Goal: Task Accomplishment & Management: Manage account settings

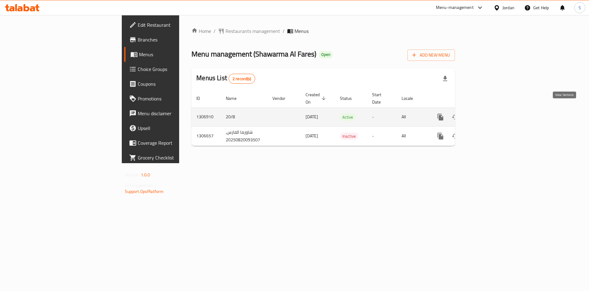
click at [492, 111] on div "enhanced table" at bounding box center [462, 117] width 59 height 15
click at [489, 113] on icon "enhanced table" at bounding box center [484, 116] width 7 height 7
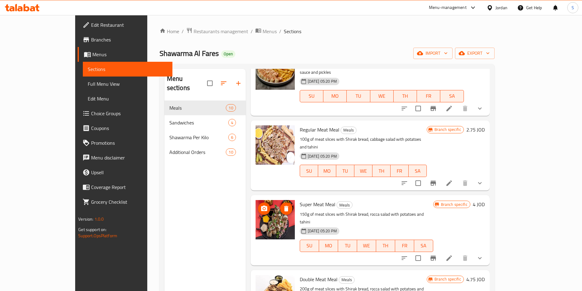
scroll to position [395, 0]
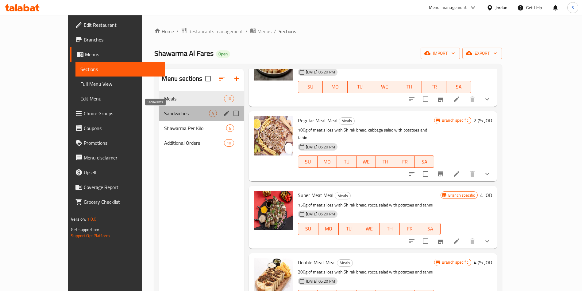
click at [164, 111] on span "Sandwiches" at bounding box center [186, 113] width 45 height 7
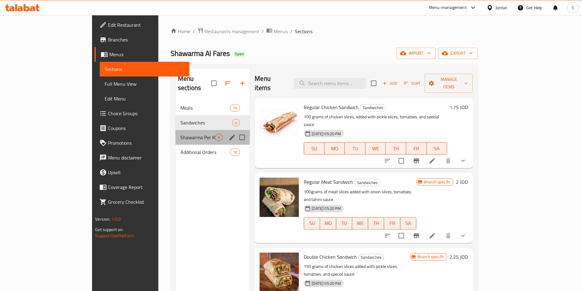
click at [176, 130] on div "Shawarma Per Kilo 6" at bounding box center [213, 137] width 74 height 15
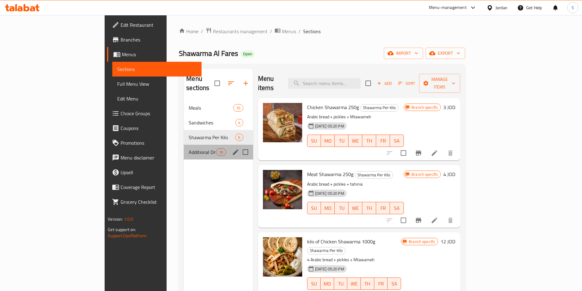
click at [184, 145] on div "Additional Orders 10" at bounding box center [218, 152] width 69 height 15
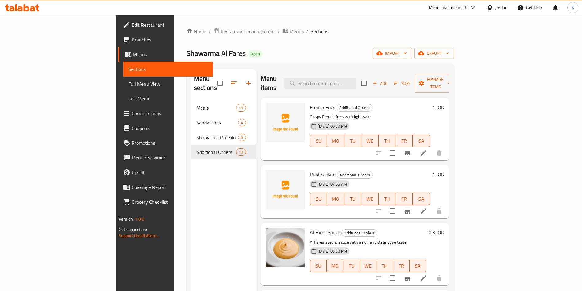
click at [310, 169] on span "Pickles plate" at bounding box center [323, 173] width 26 height 9
copy h6 "Pickles plate"
